Goal: Book appointment/travel/reservation

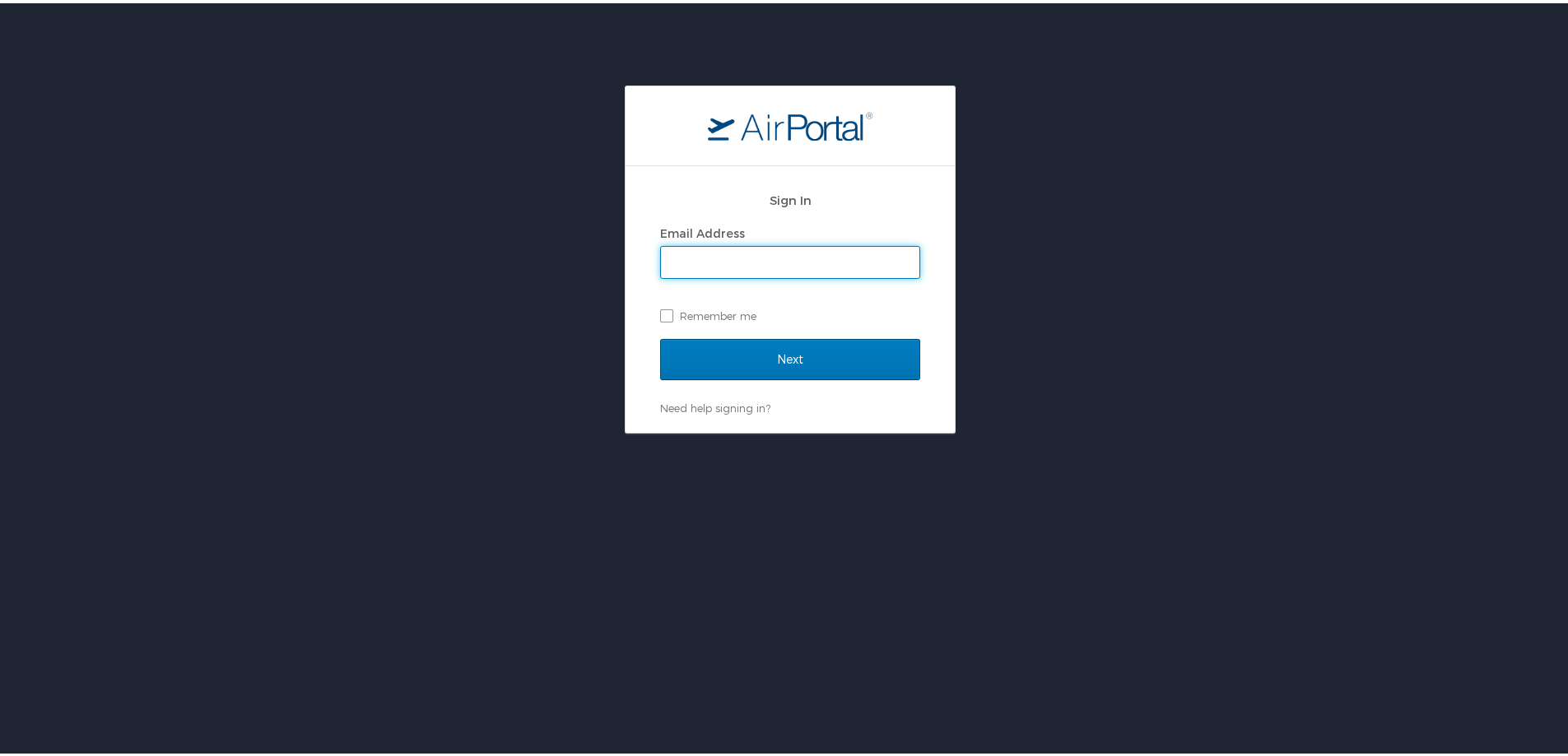
click at [1050, 199] on div "Sign In Email Address Remember me Next Need help signing in? Forgot password? H…" at bounding box center [790, 256] width 1580 height 348
click at [759, 264] on input "Email Address" at bounding box center [790, 259] width 259 height 31
type input "ryan.vandinter@la.gov"
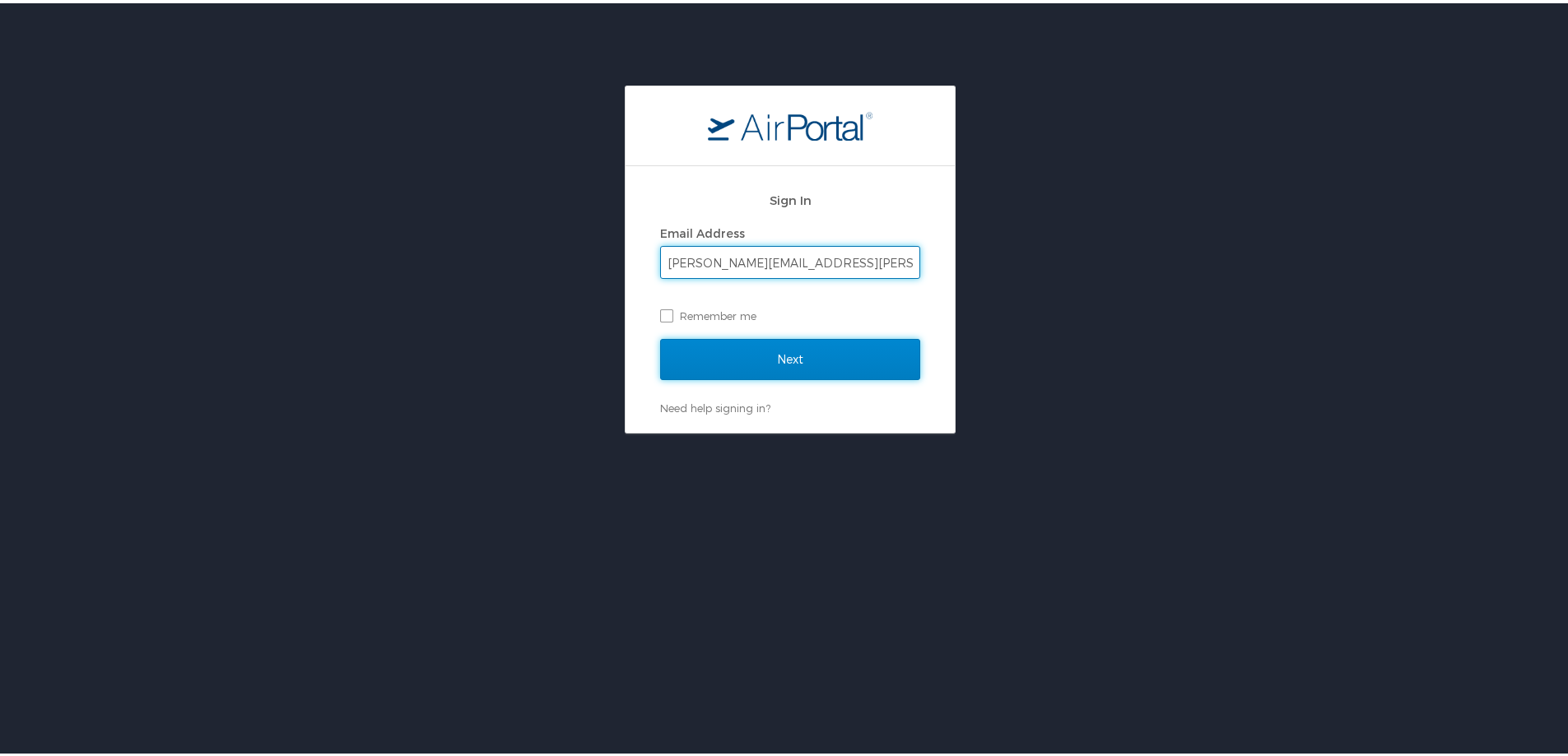
click at [801, 356] on input "Next" at bounding box center [790, 356] width 260 height 41
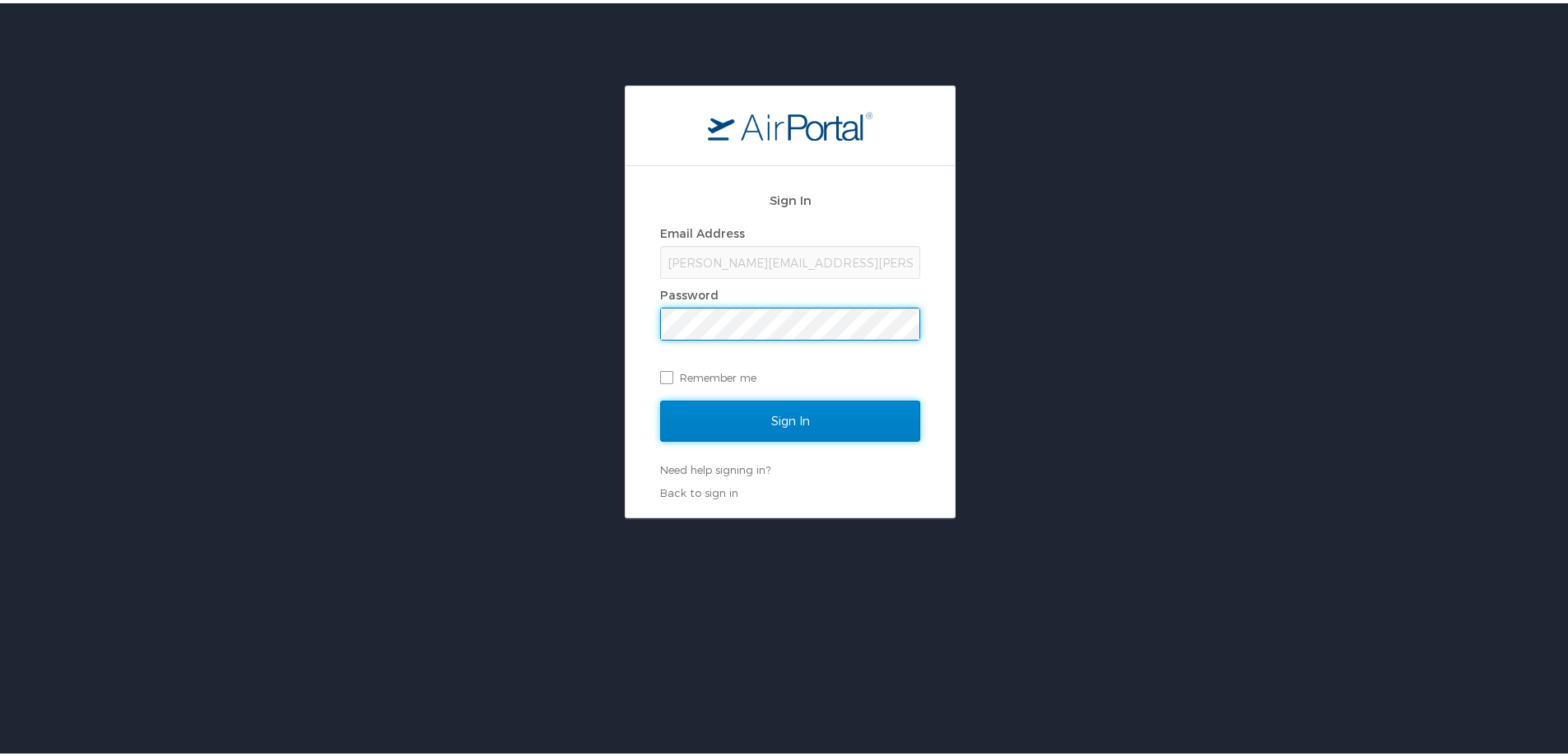
click at [801, 415] on input "Sign In" at bounding box center [790, 417] width 260 height 41
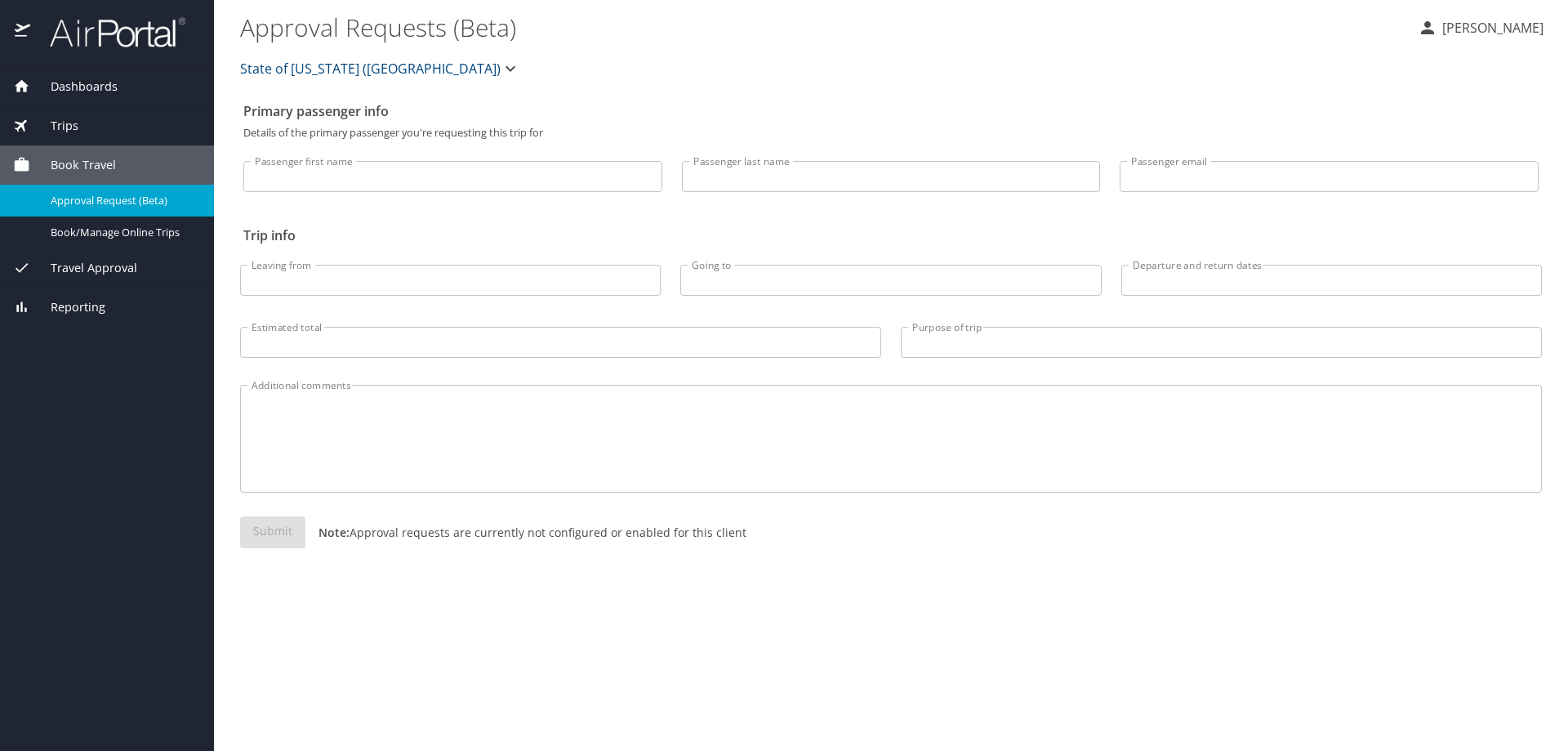
click at [539, 175] on input "Passenger first name" at bounding box center [452, 177] width 419 height 31
type input "Ryan"
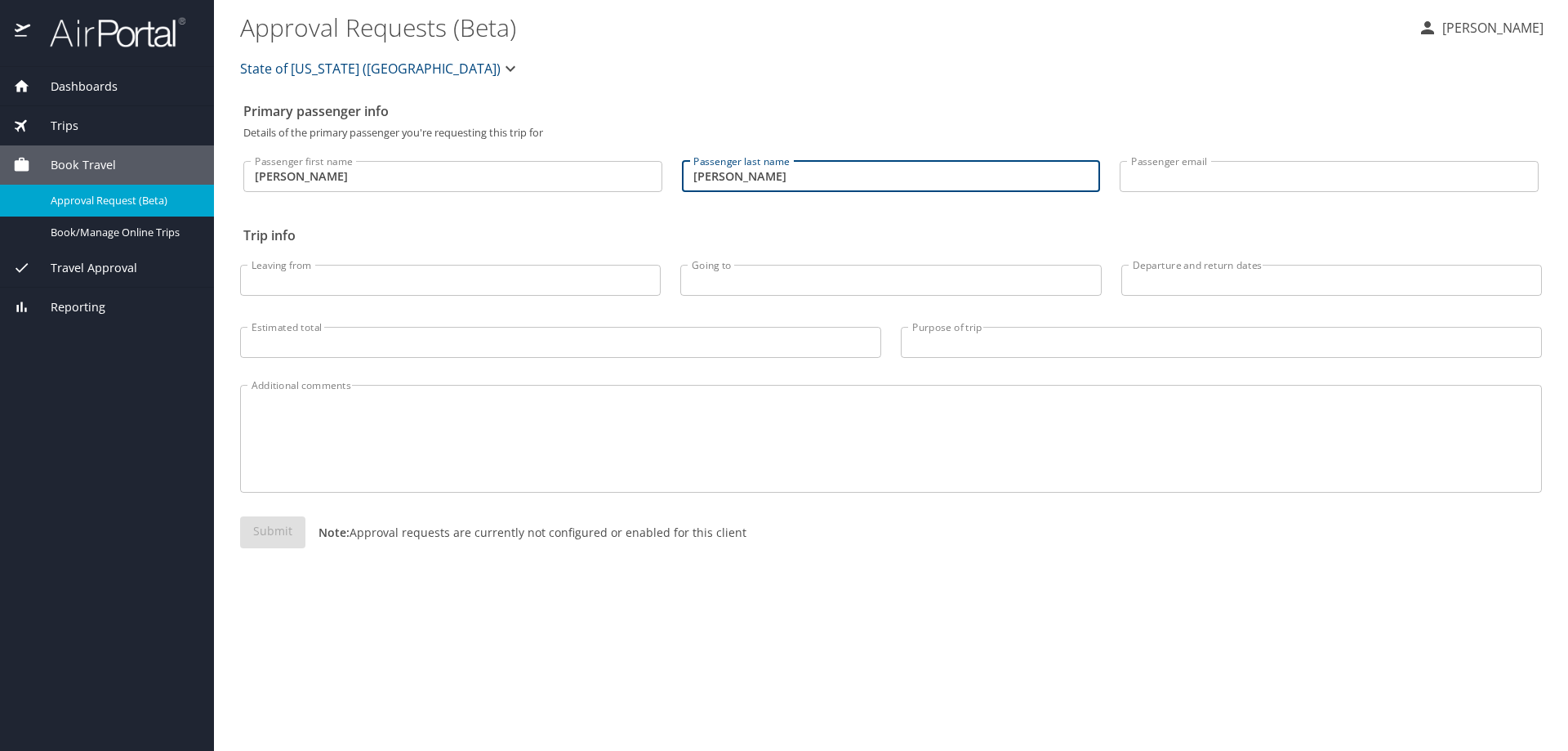
type input "Van Dinter"
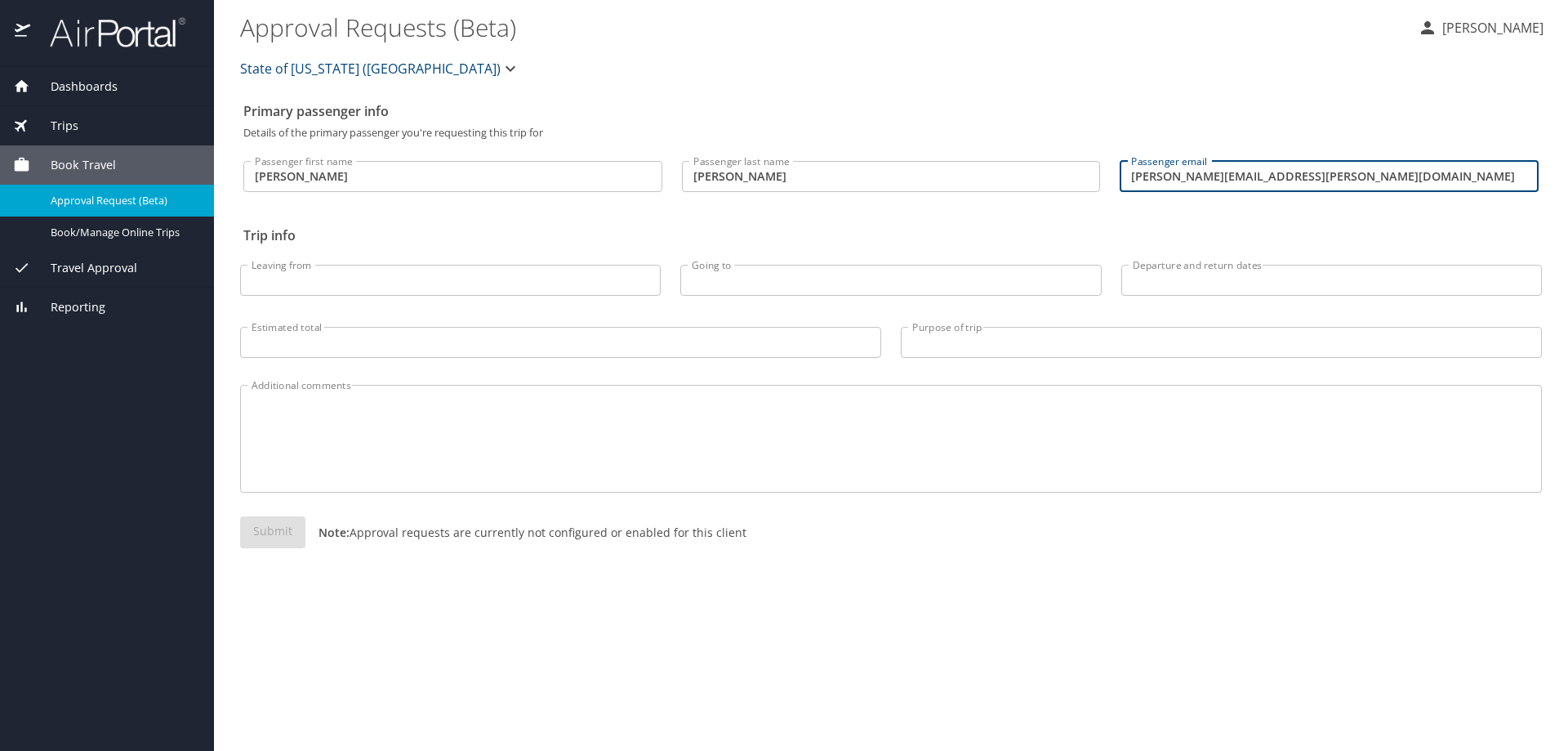
type input "ryan.vandinter@la.gov"
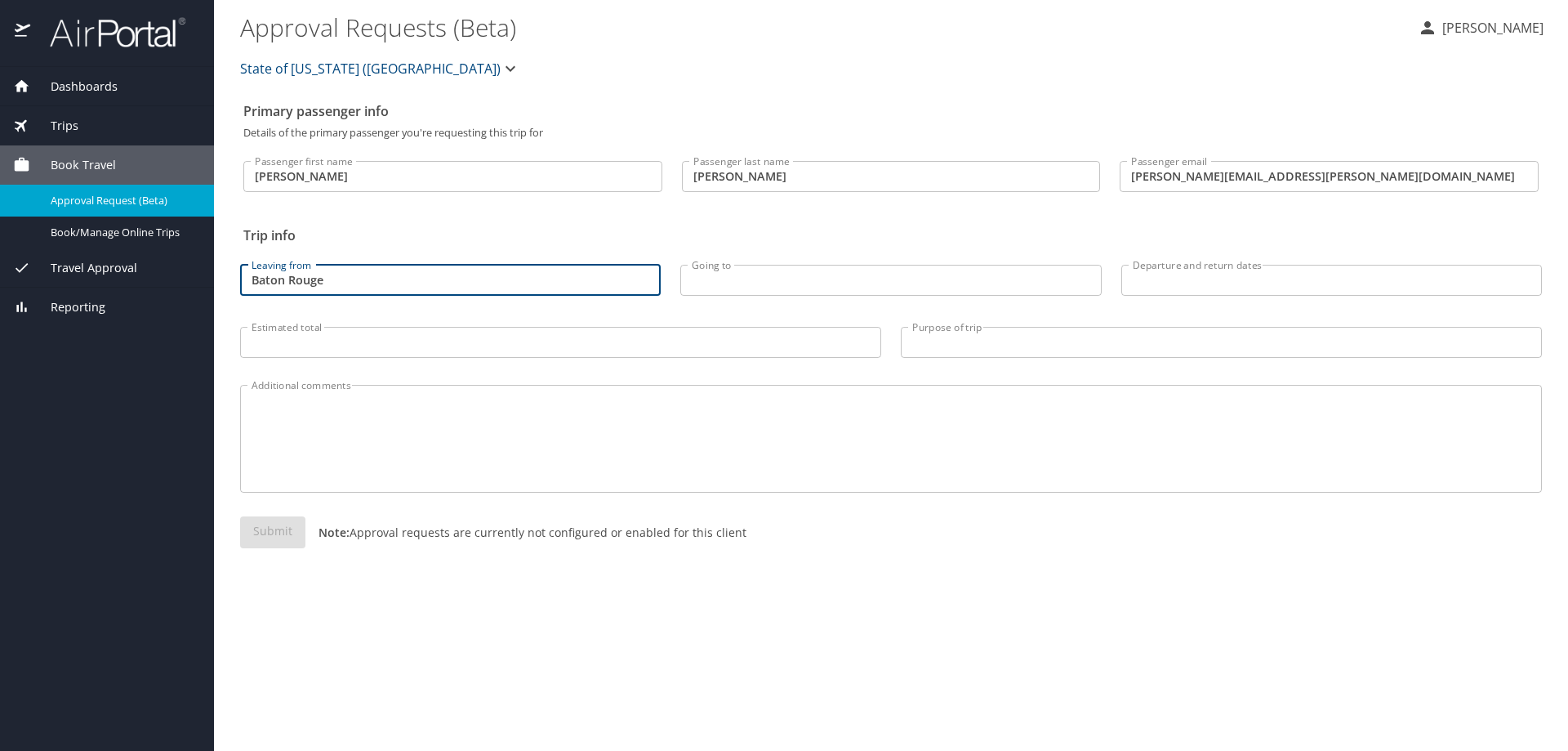
type input "Baton Rouge"
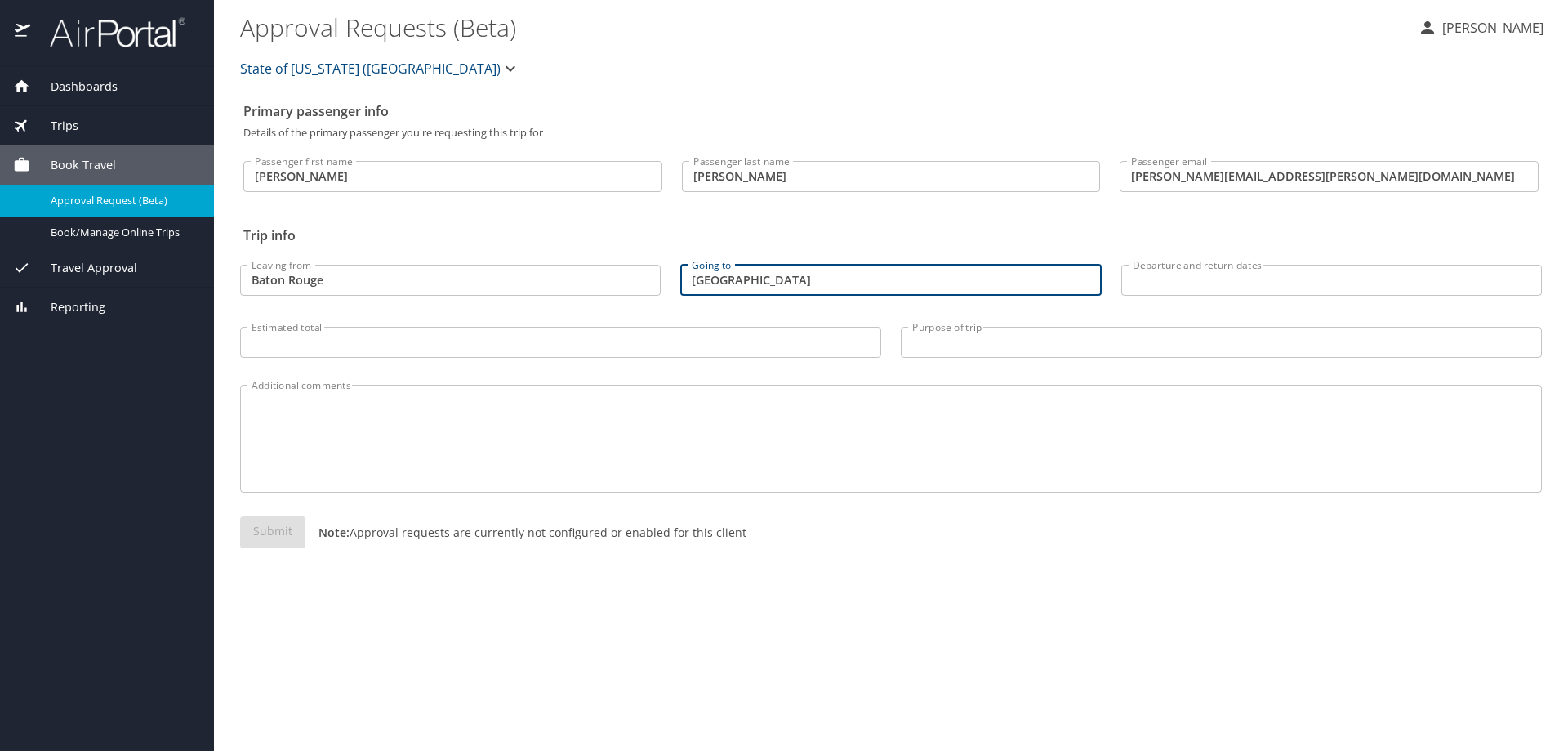
type input "Atlanta"
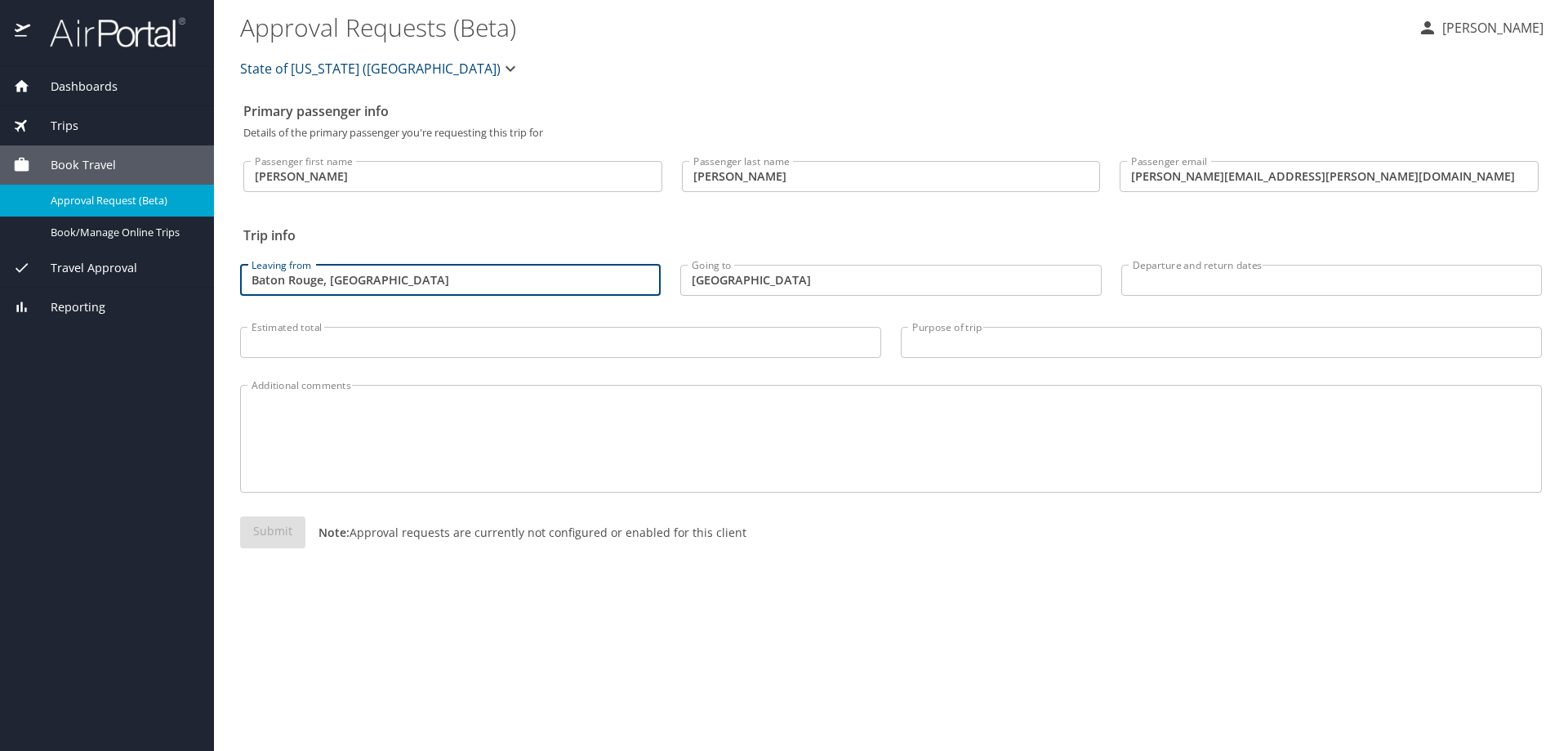
type input "Baton Rouge, LA"
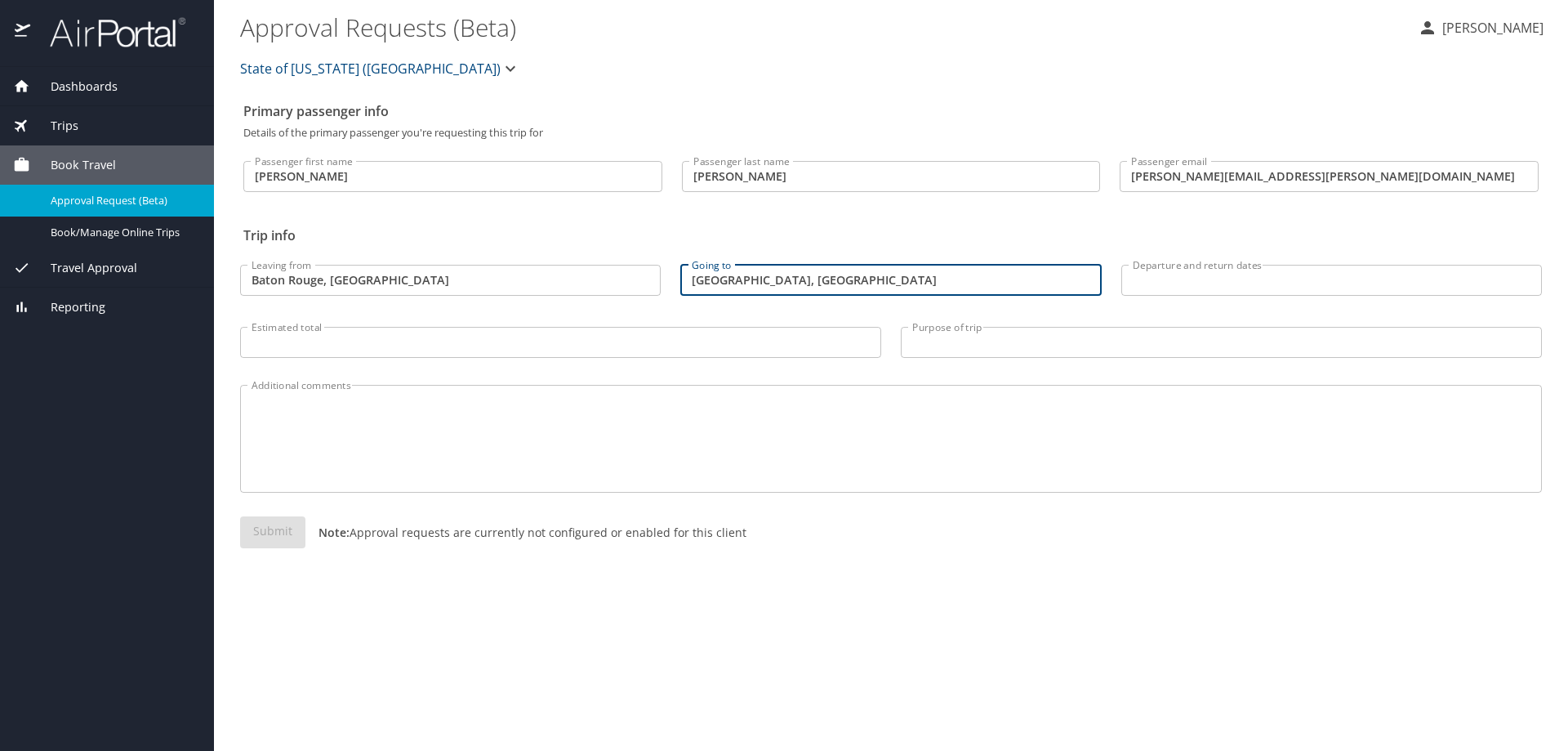
type input "Atlanta, GA"
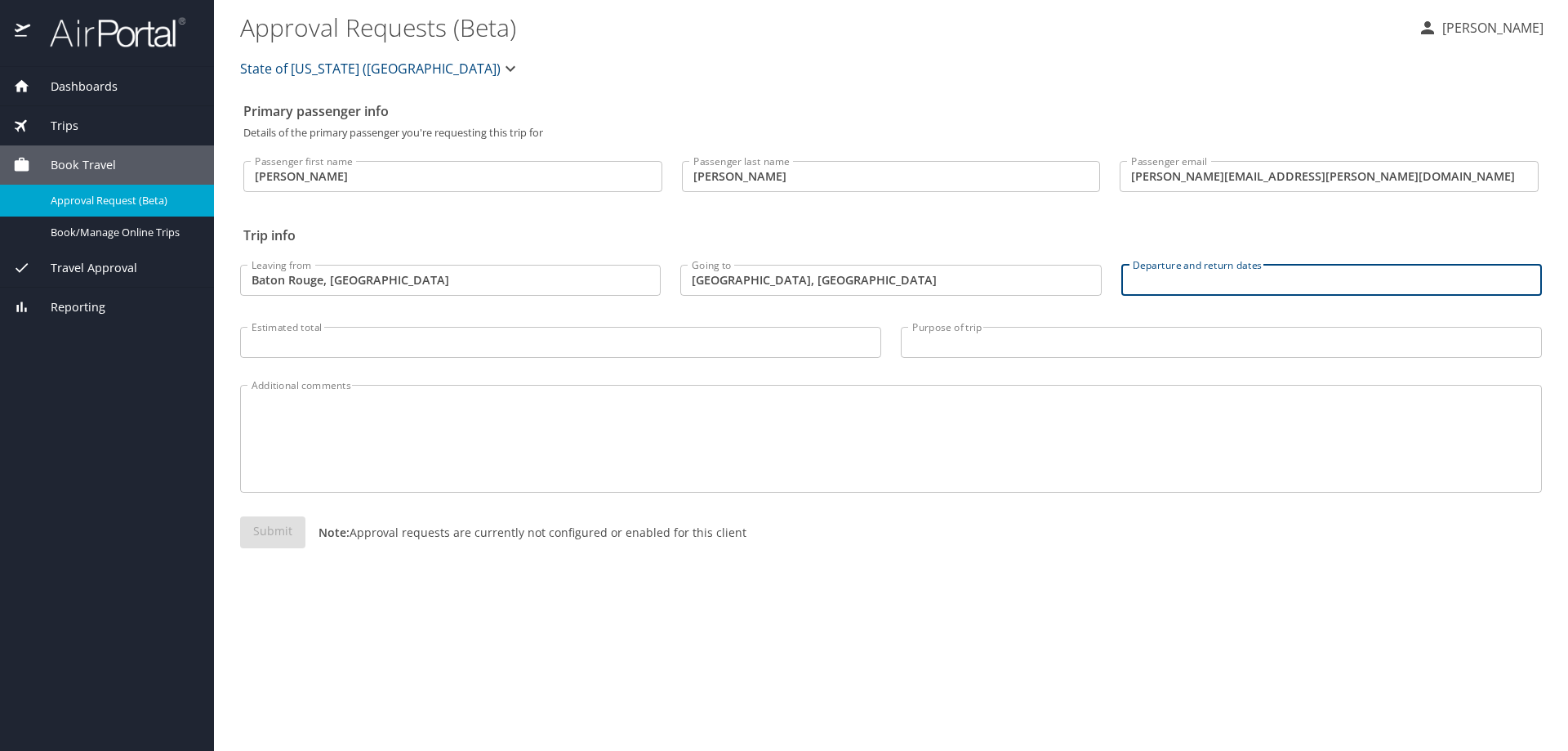
click at [1217, 279] on input "Departure and return dates" at bounding box center [1331, 280] width 421 height 31
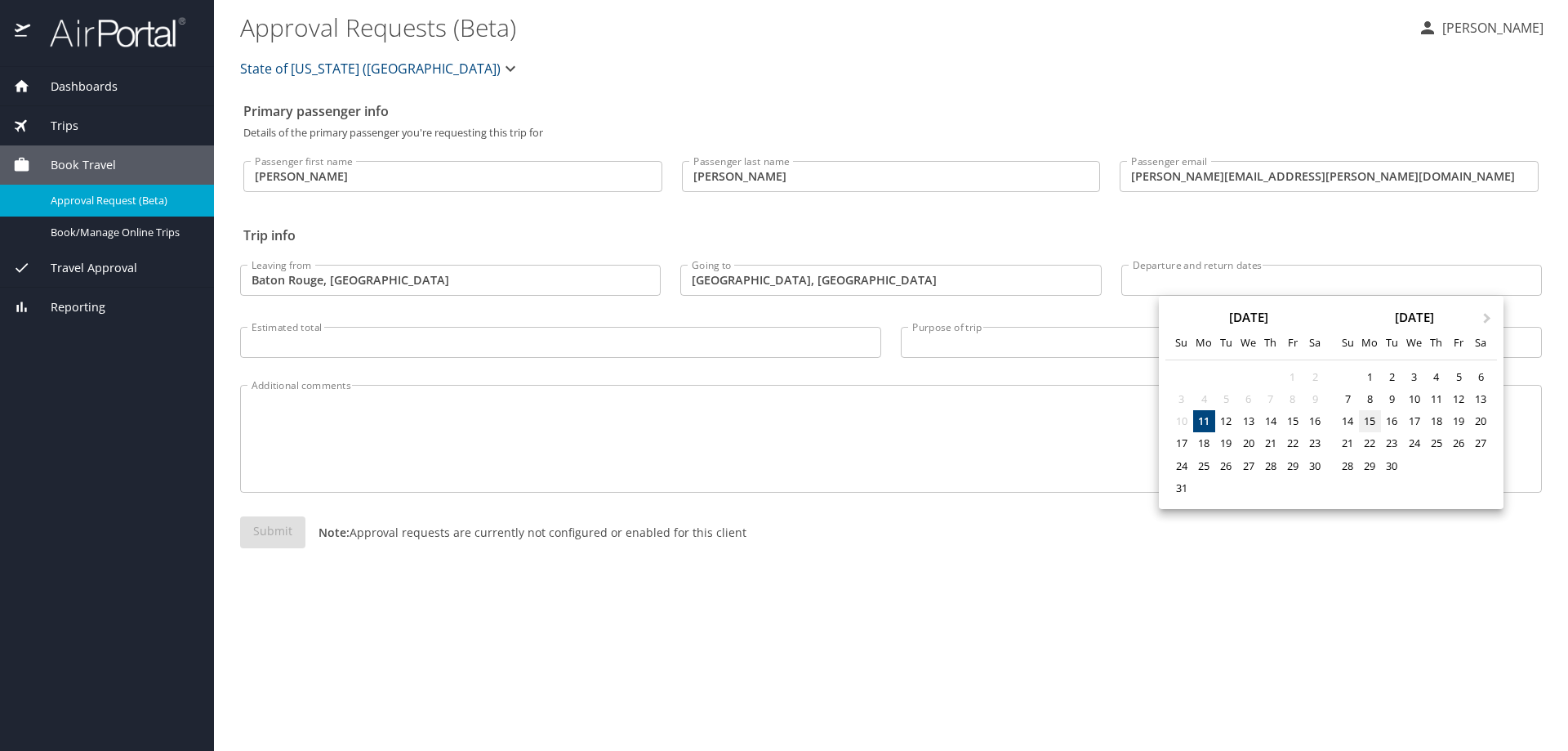
click at [1372, 425] on div "15" at bounding box center [1370, 421] width 22 height 22
click at [1442, 425] on div "18" at bounding box center [1436, 421] width 22 height 22
type input "09/15/2025 🠦 09/18/2025"
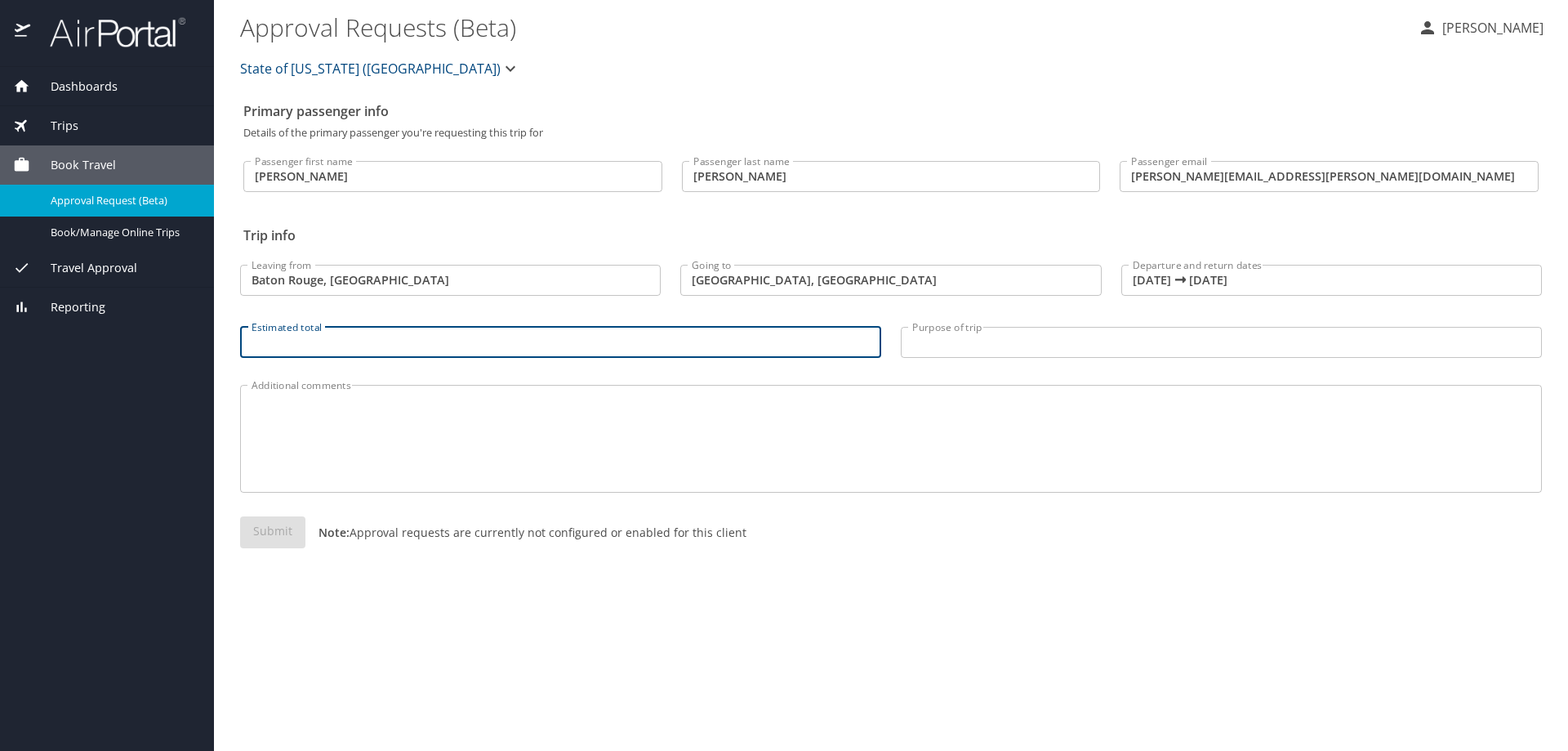
click at [480, 334] on input "Estimated total" at bounding box center [561, 343] width 642 height 31
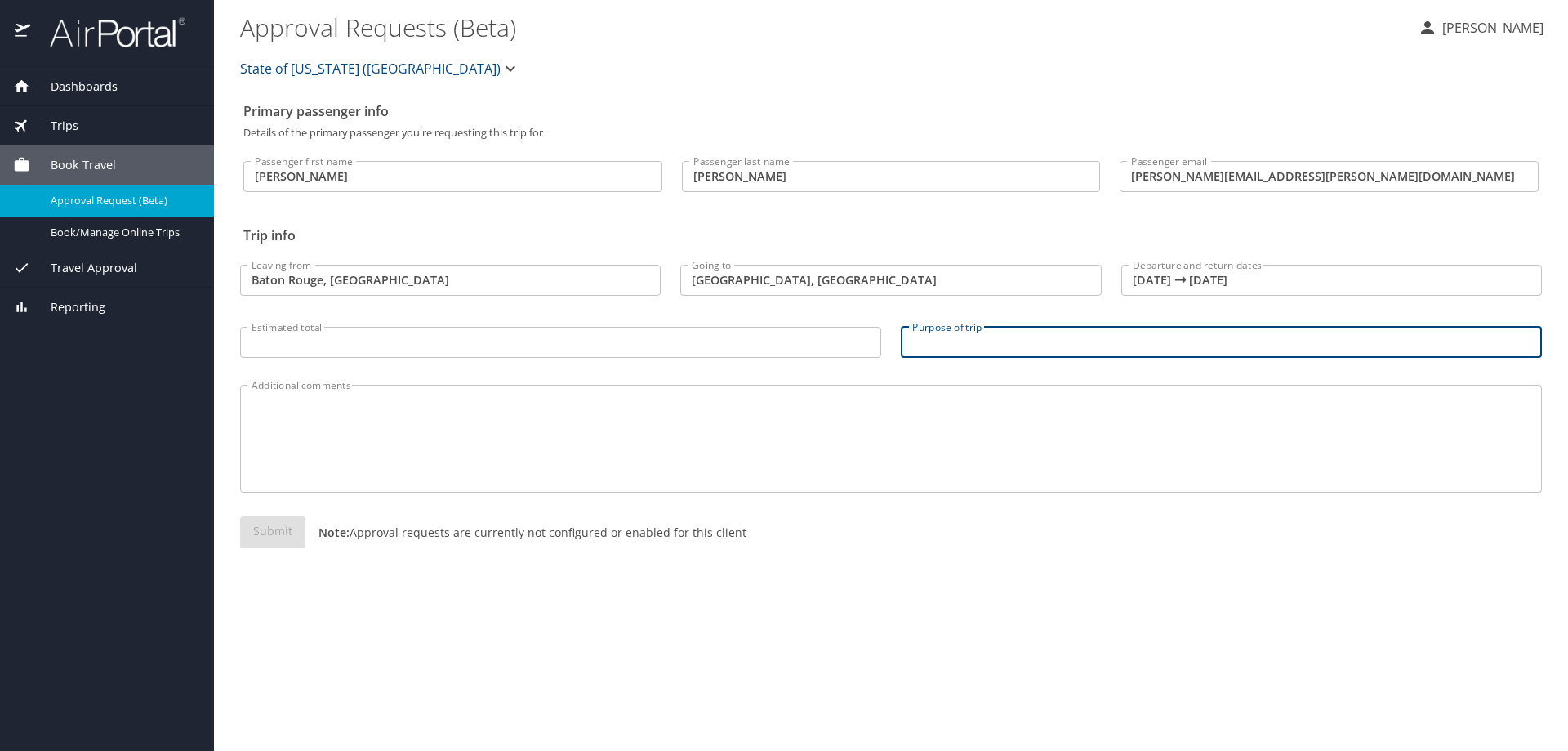
click at [1008, 348] on input "Purpose of trip" at bounding box center [1222, 343] width 642 height 31
type input "R Conference"
click at [473, 335] on input "Estimated total" at bounding box center [561, 343] width 642 height 31
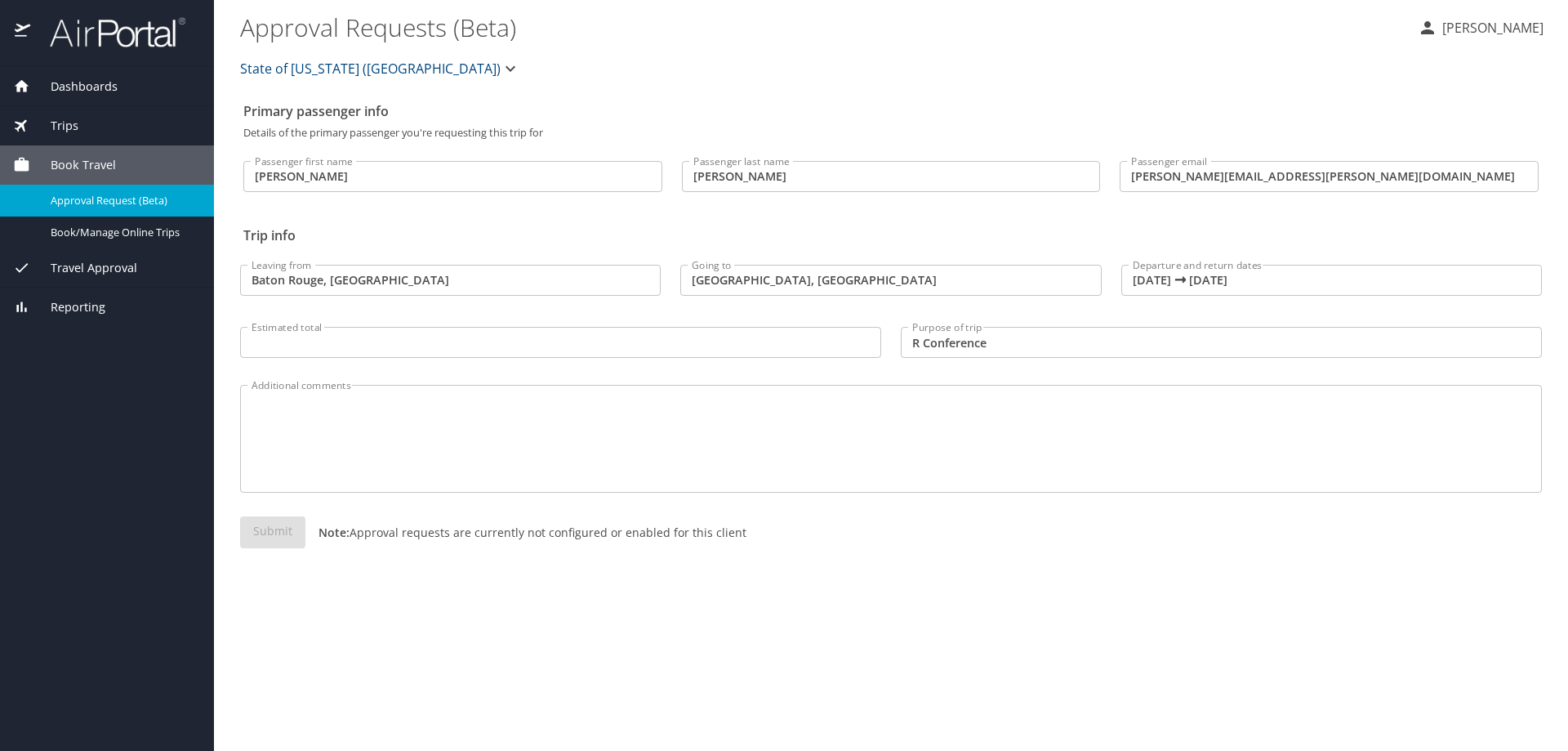
click at [32, 451] on div "Dashboards My Travel Dashboard Trips Current / Future Trips Past Trips Trips Mi…" at bounding box center [106, 408] width 214 height 684
click at [507, 409] on textarea "Additional comments" at bounding box center [890, 439] width 1279 height 78
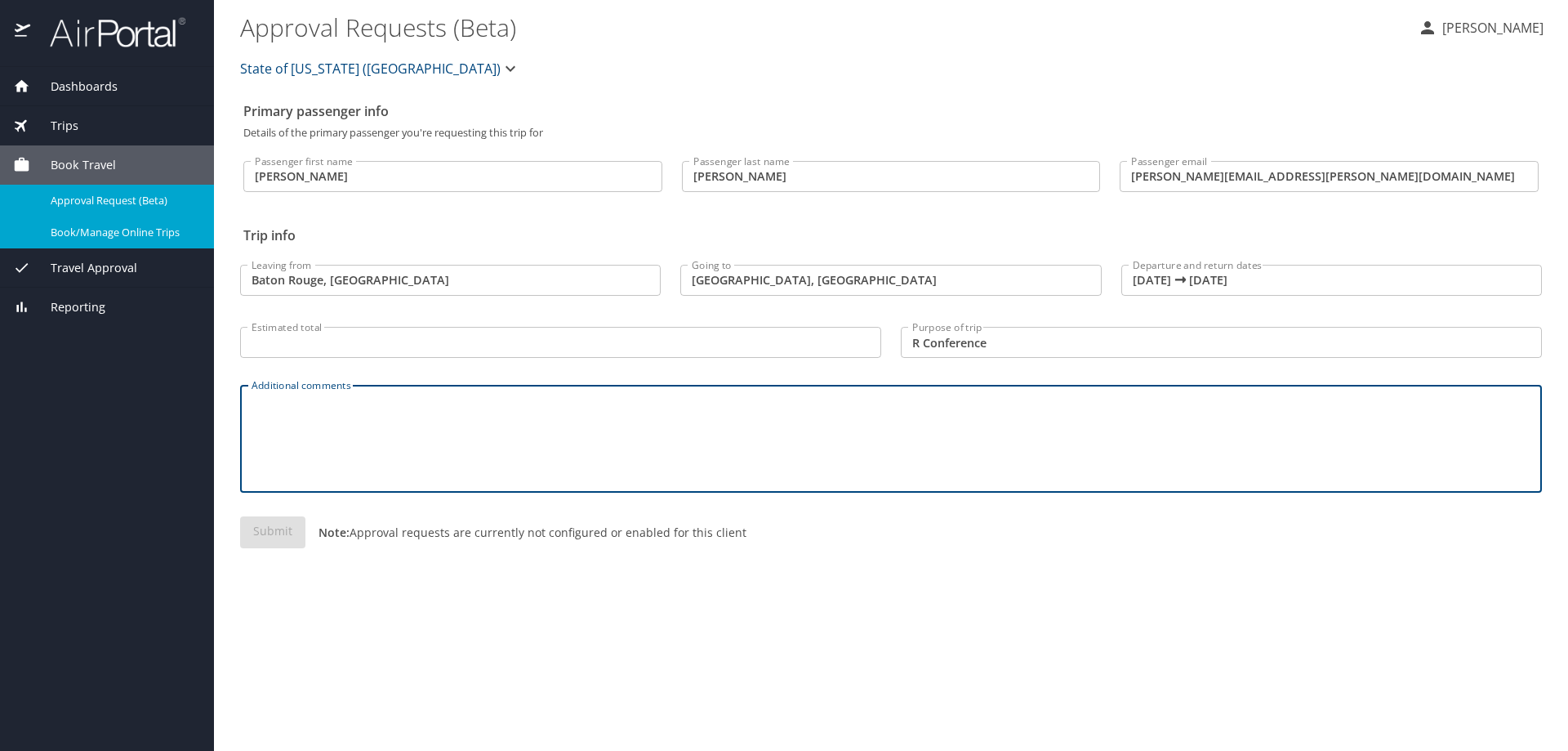
click at [122, 238] on span "Book/Manage Online Trips" at bounding box center [123, 232] width 144 height 15
